Goal: Information Seeking & Learning: Learn about a topic

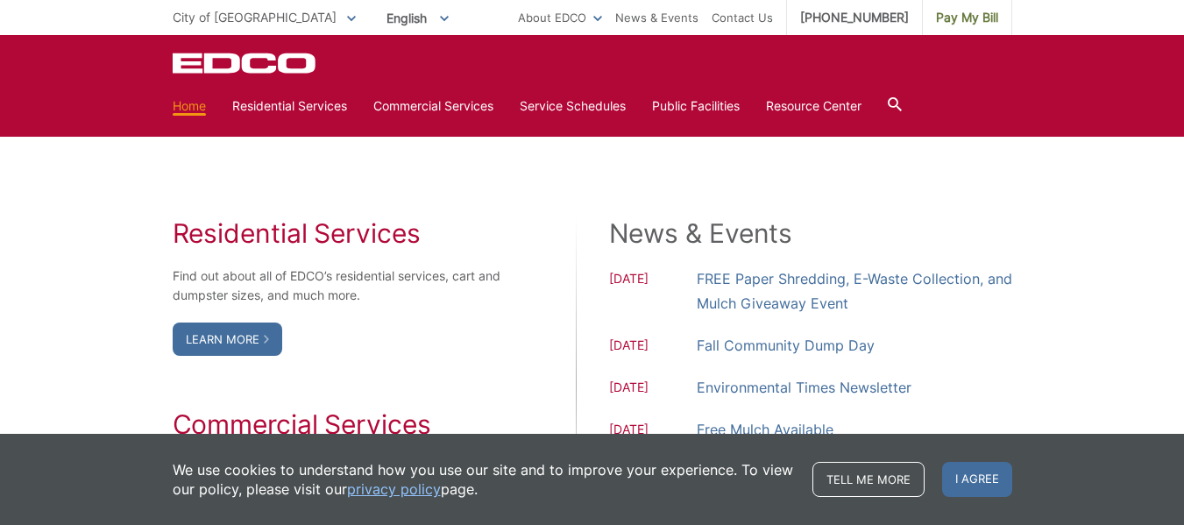
scroll to position [1402, 0]
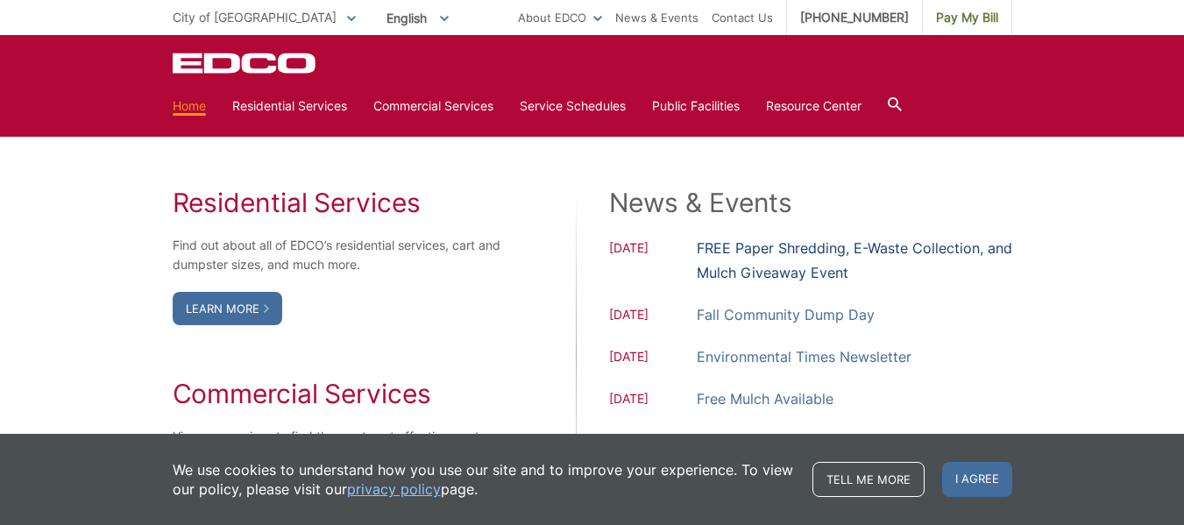
click at [812, 244] on link "FREE Paper Shredding, E-Waste Collection, and Mulch Giveaway Event" at bounding box center [854, 260] width 315 height 49
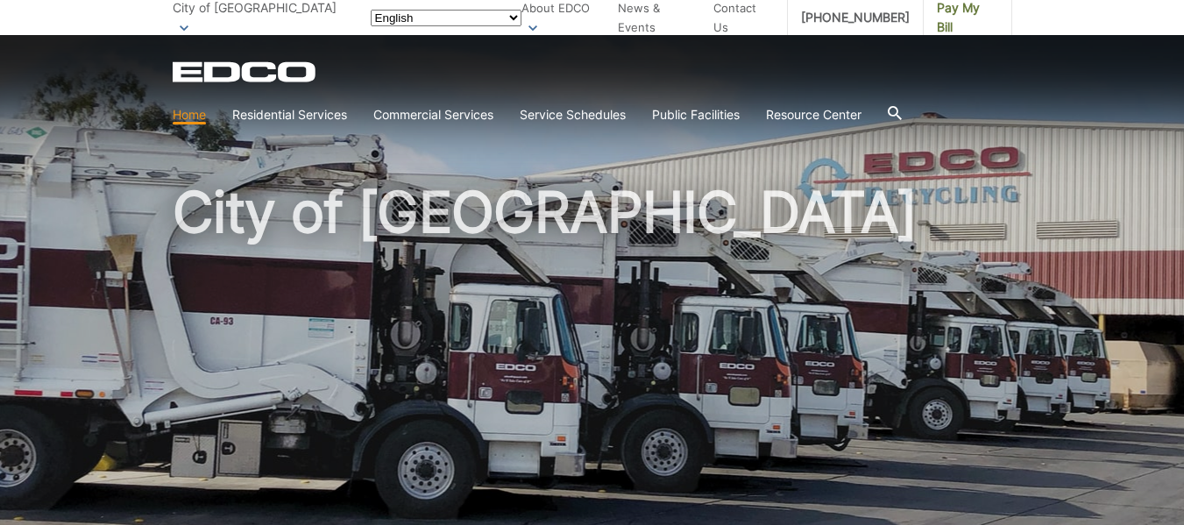
scroll to position [1402, 0]
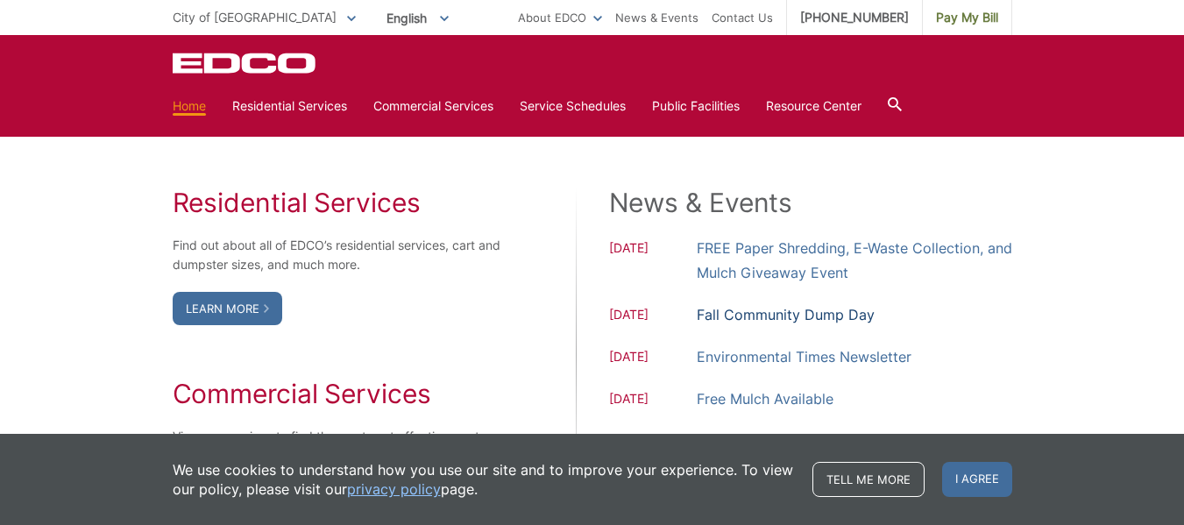
click at [815, 320] on link "Fall Community Dump Day" at bounding box center [786, 314] width 178 height 25
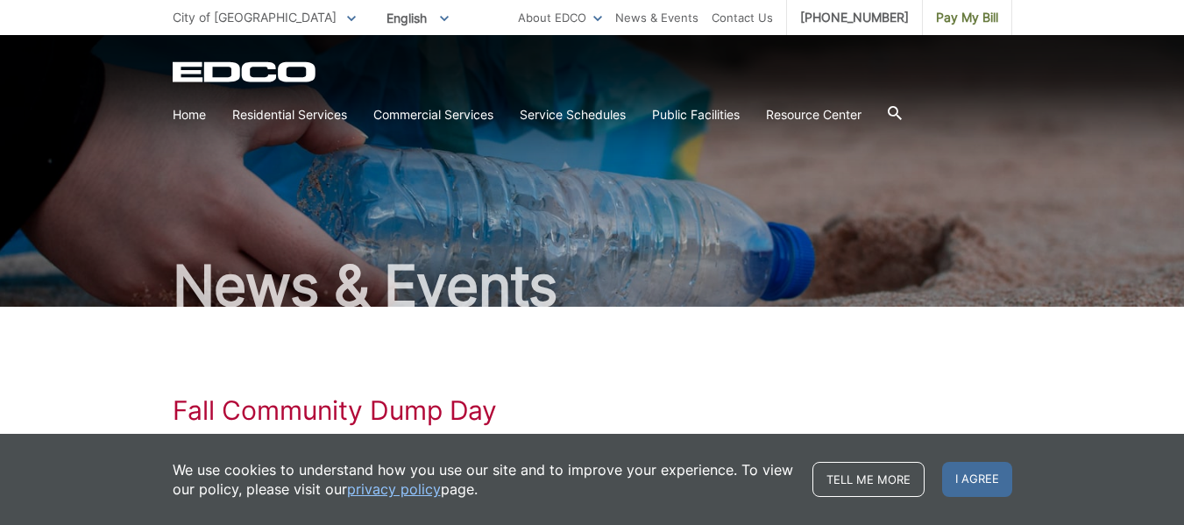
click at [900, 110] on icon at bounding box center [895, 113] width 14 height 14
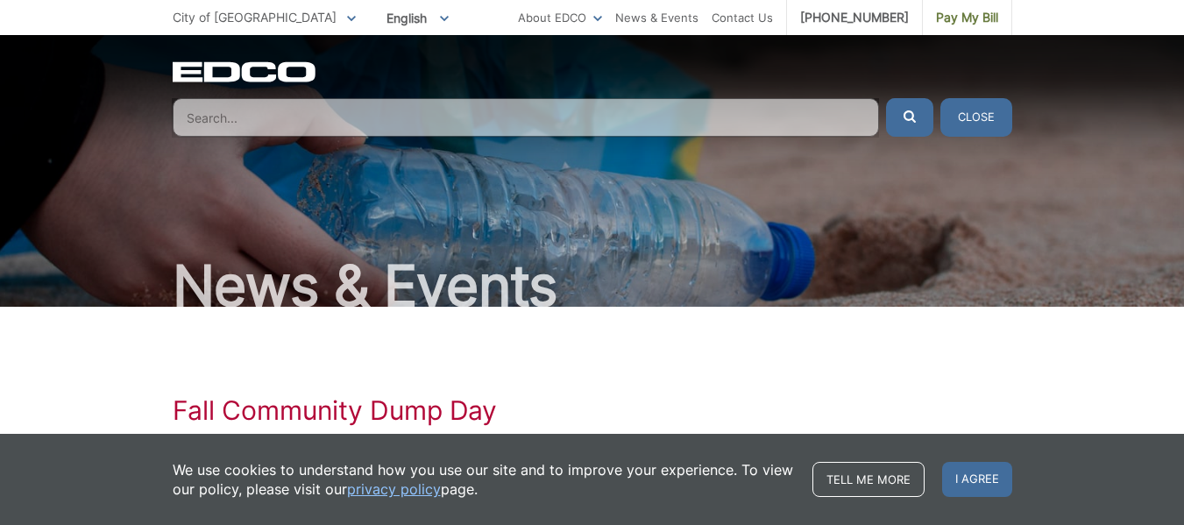
click at [213, 120] on input "Search" at bounding box center [526, 117] width 706 height 39
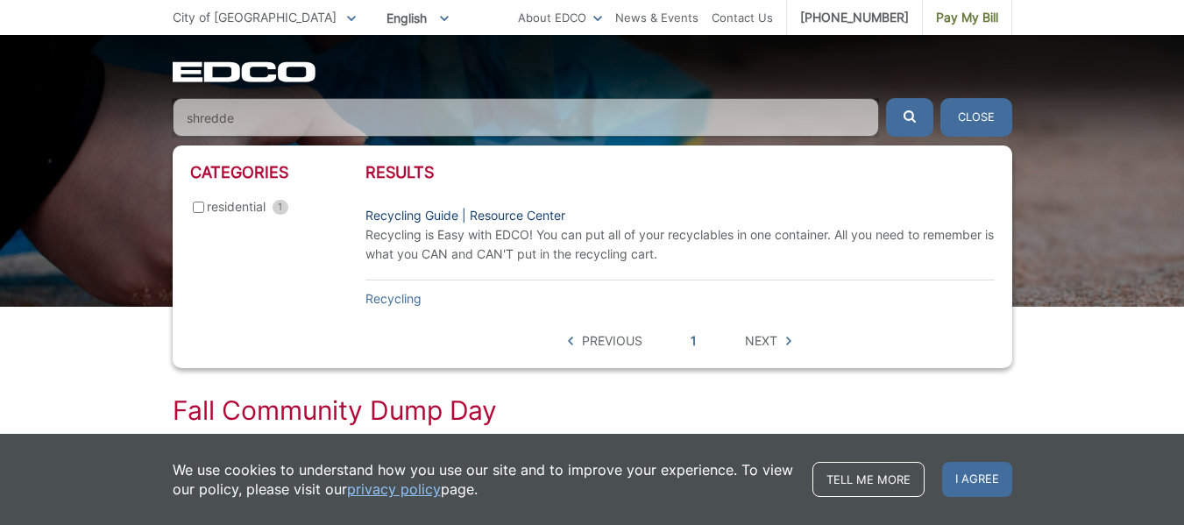
type input "shredde"
click at [493, 216] on link "Recycling Guide | Resource Center" at bounding box center [465, 215] width 200 height 19
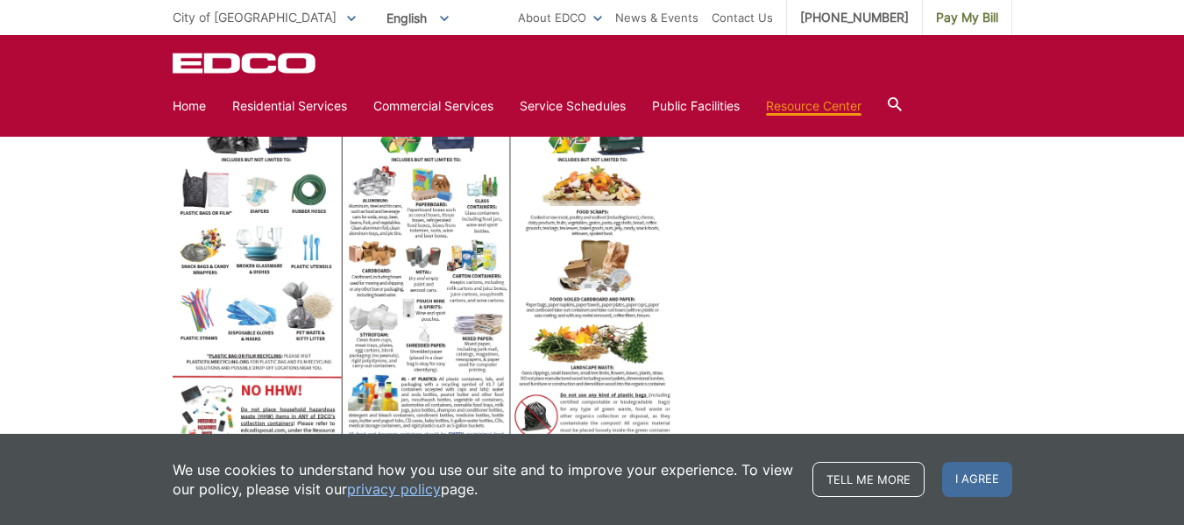
scroll to position [876, 0]
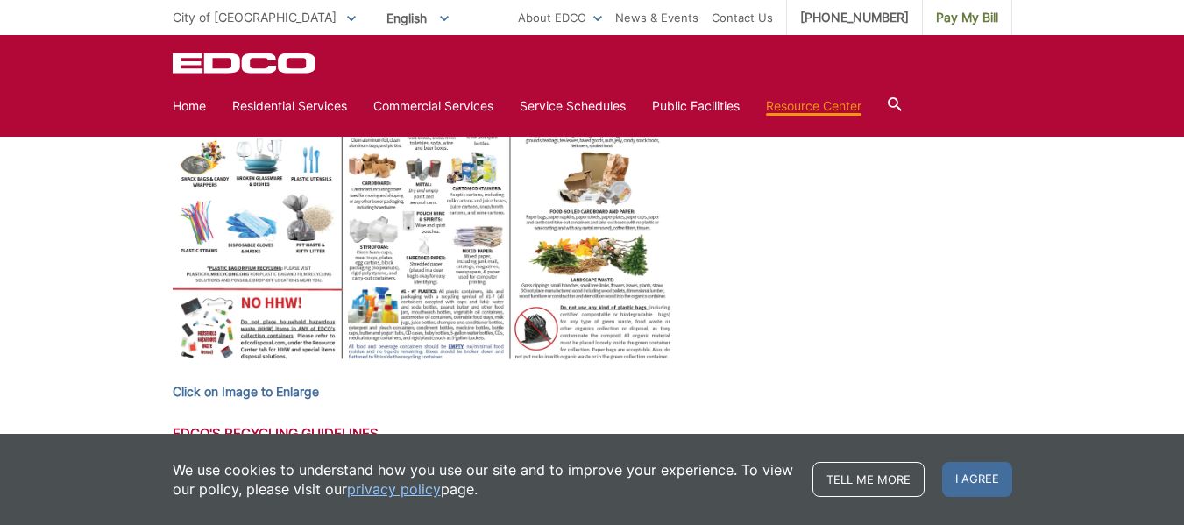
click at [430, 251] on img at bounding box center [425, 175] width 504 height 389
